Goal: Entertainment & Leisure: Consume media (video, audio)

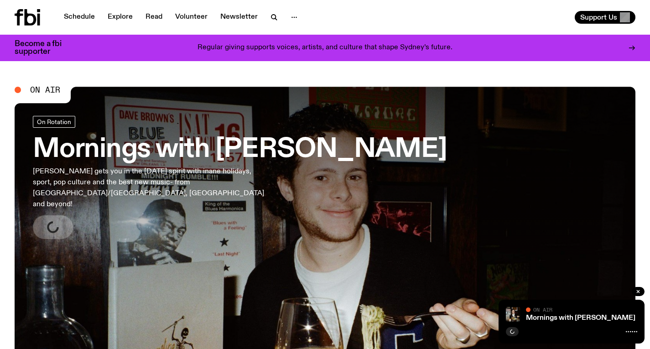
click at [281, 157] on h3 "Mornings with [PERSON_NAME]" at bounding box center [240, 150] width 414 height 26
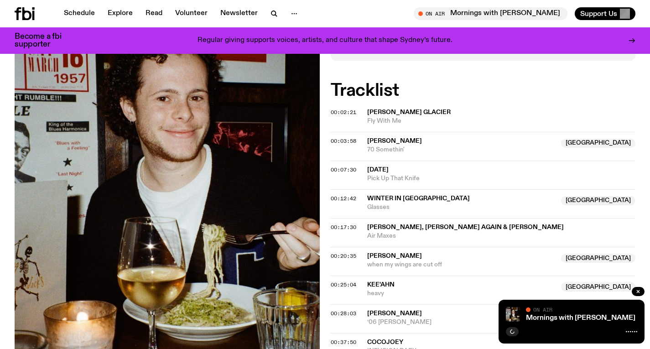
scroll to position [260, 0]
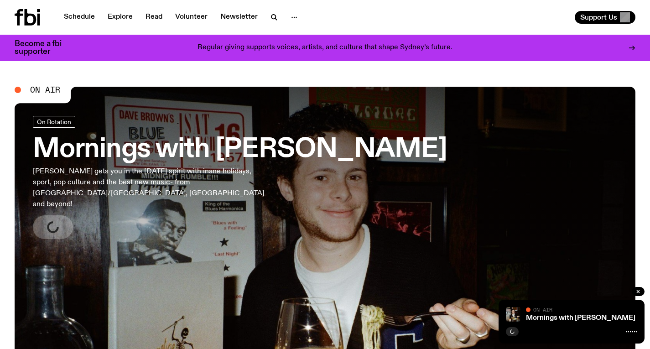
click at [172, 156] on h3 "Mornings with [PERSON_NAME]" at bounding box center [240, 150] width 414 height 26
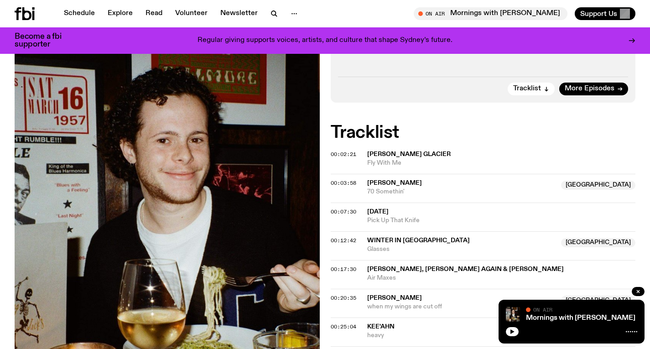
scroll to position [277, 0]
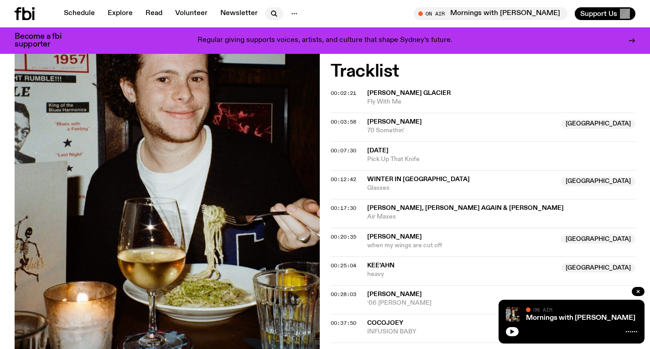
click at [272, 16] on icon "button" at bounding box center [274, 13] width 11 height 11
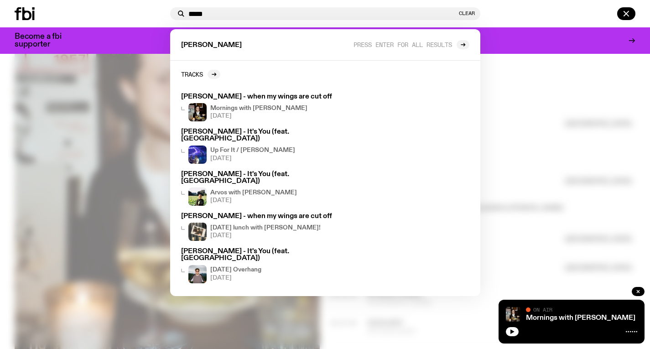
type input "*****"
click at [525, 136] on div at bounding box center [325, 174] width 650 height 349
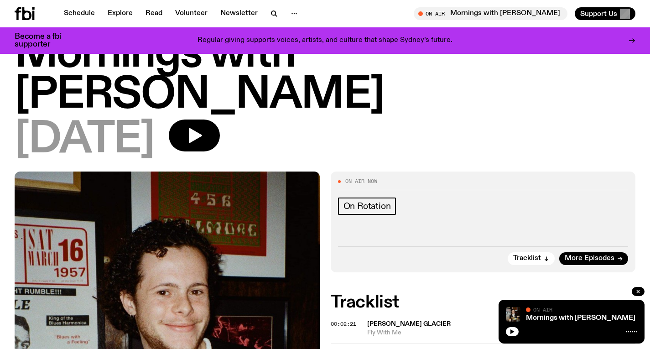
scroll to position [0, 0]
